Goal: Information Seeking & Learning: Understand process/instructions

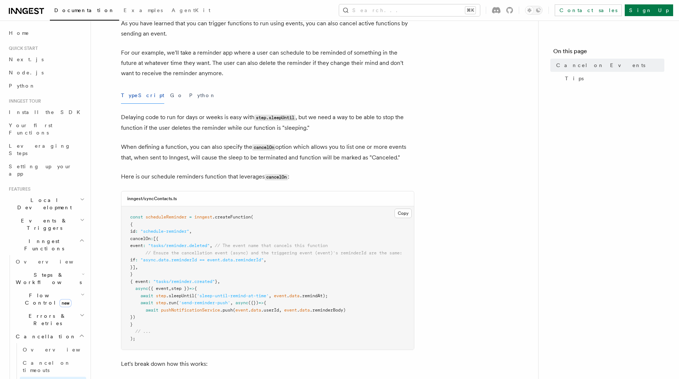
scroll to position [66, 0]
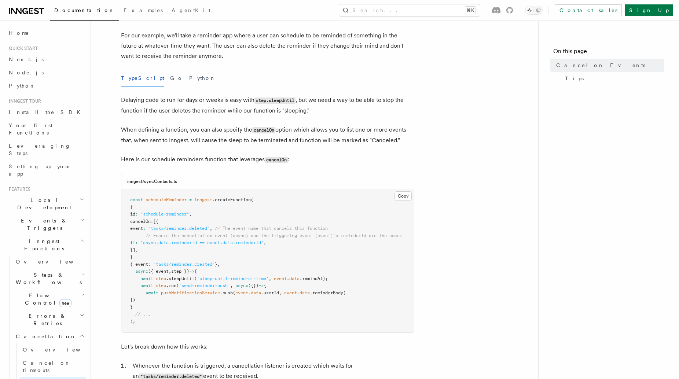
click at [215, 242] on span ""async.data.reminderId == event.data.reminderId"" at bounding box center [201, 242] width 123 height 5
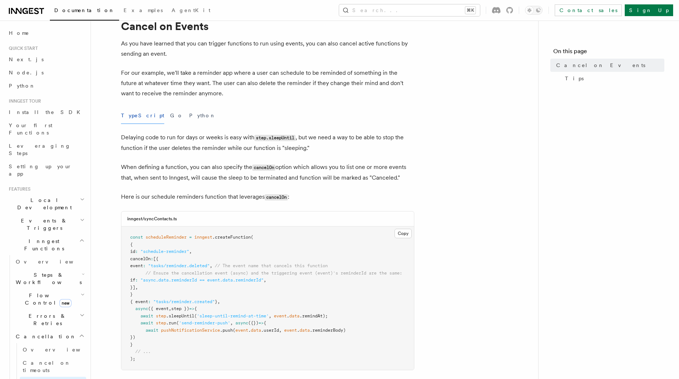
scroll to position [25, 0]
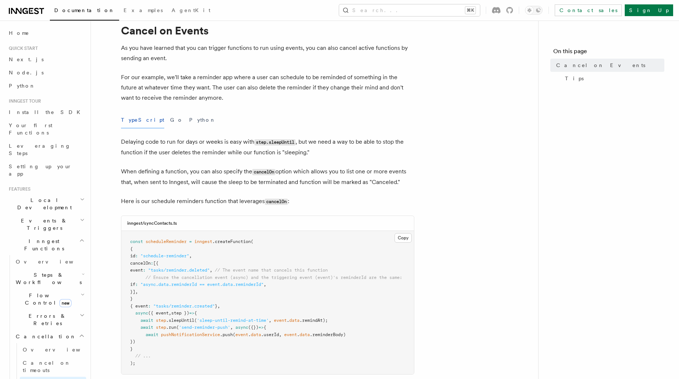
click at [132, 26] on h1 "Cancel on Events" at bounding box center [267, 30] width 293 height 13
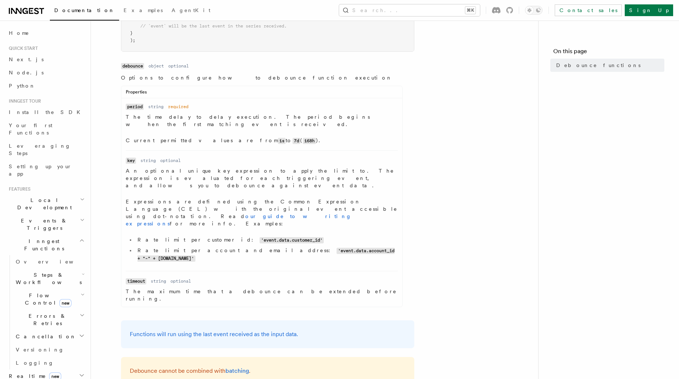
scroll to position [312, 0]
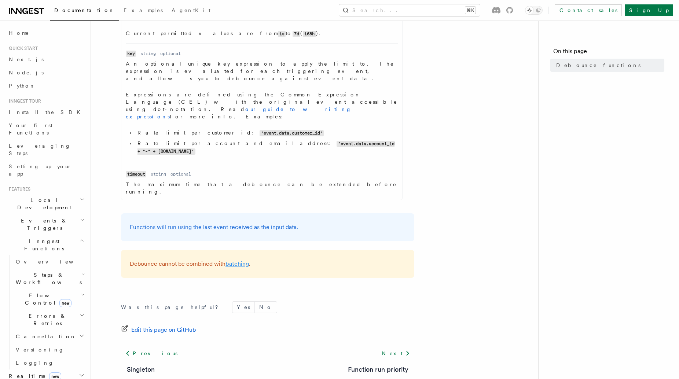
click at [239, 260] on link "batching" at bounding box center [237, 263] width 23 height 7
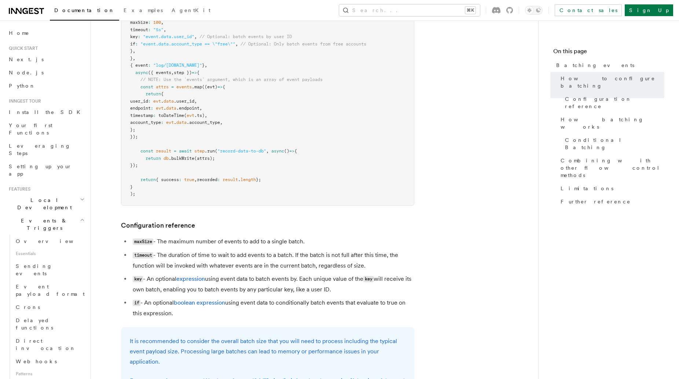
scroll to position [261, 0]
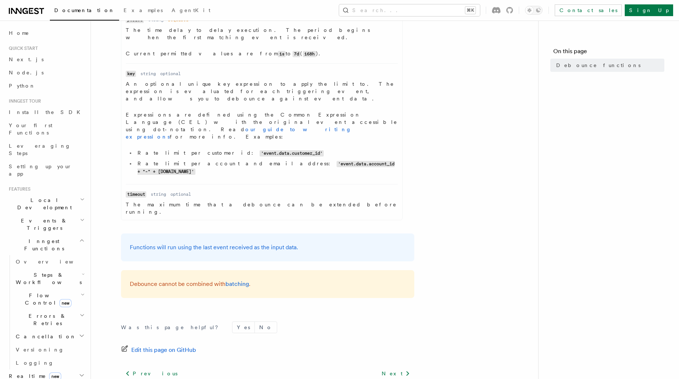
scroll to position [291, 0]
click at [63, 330] on h2 "Cancellation" at bounding box center [49, 336] width 73 height 13
click at [58, 343] on link "Overview" at bounding box center [53, 349] width 66 height 13
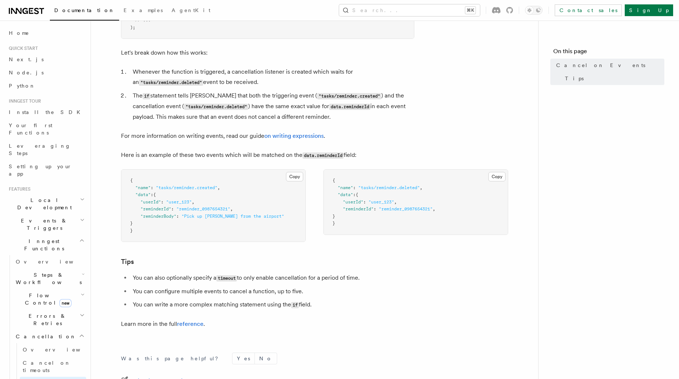
scroll to position [390, 0]
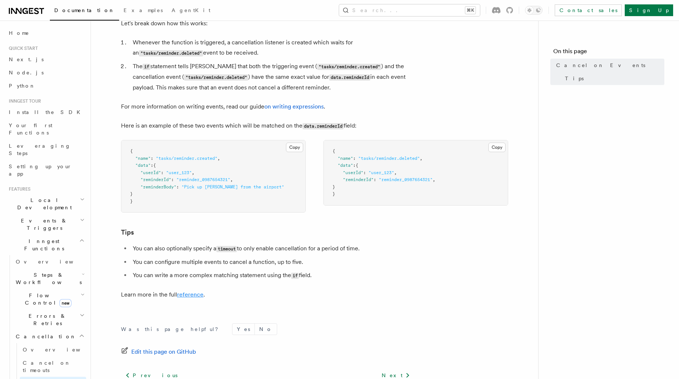
click at [190, 297] on link "reference" at bounding box center [190, 294] width 26 height 7
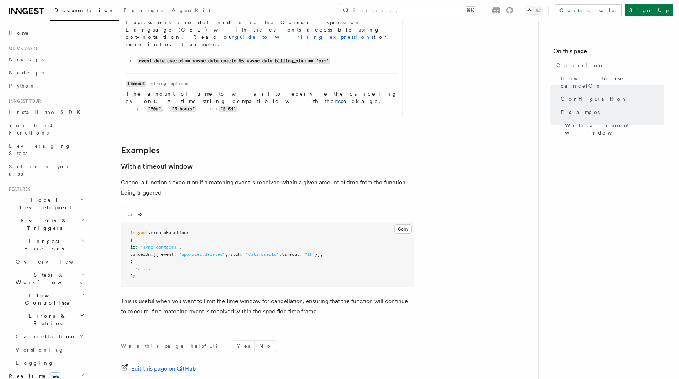
scroll to position [1031, 0]
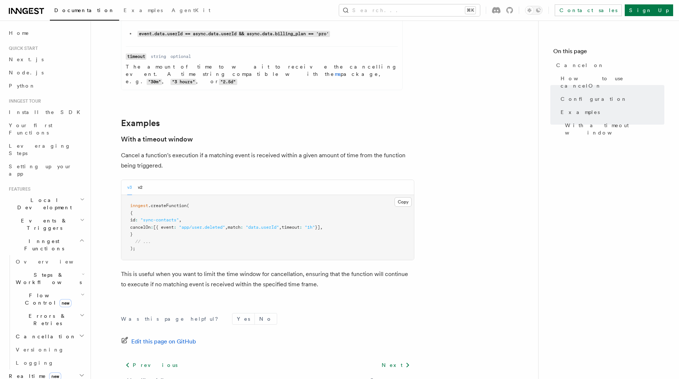
click at [225, 225] on span ""app/user.deleted"" at bounding box center [202, 227] width 46 height 5
copy code "cancelOn : [{ event : "app/user.deleted" , match : "data.userId" , timeout : "1…"
click at [110, 136] on icon at bounding box center [109, 139] width 7 height 7
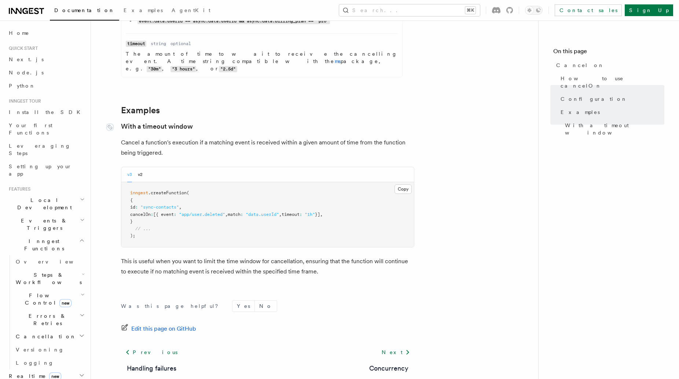
scroll to position [1044, 0]
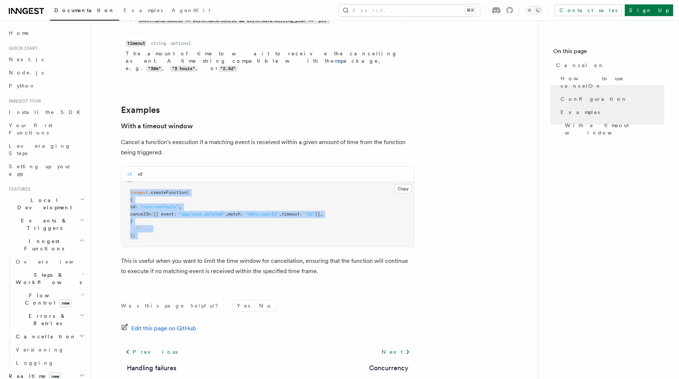
drag, startPoint x: 120, startPoint y: 99, endPoint x: 209, endPoint y: 200, distance: 134.1
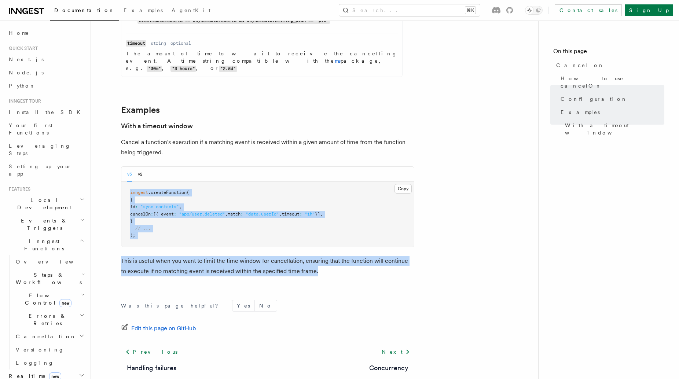
click at [315, 256] on p "This is useful when you want to limit the time window for cancellation, ensurin…" at bounding box center [267, 266] width 293 height 21
copy article "inngest .createFunction ( { id : "sync-contacts" , cancelOn : [{ event : "app/u…"
